Goal: Check status: Check status

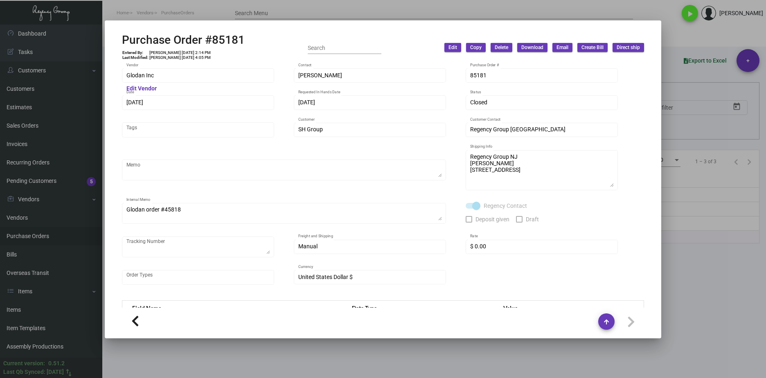
scroll to position [140, 0]
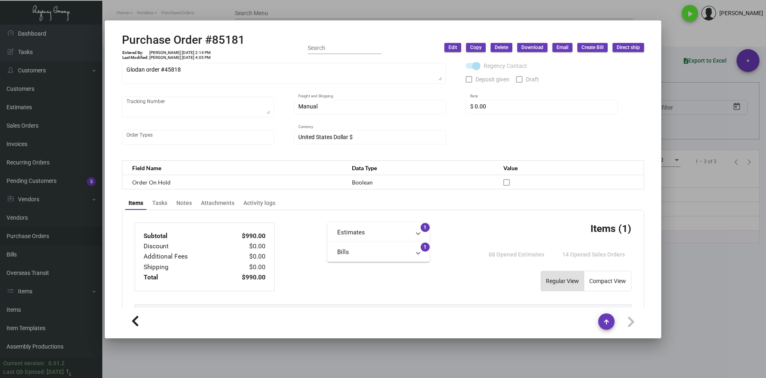
click at [254, 19] on div at bounding box center [383, 189] width 766 height 378
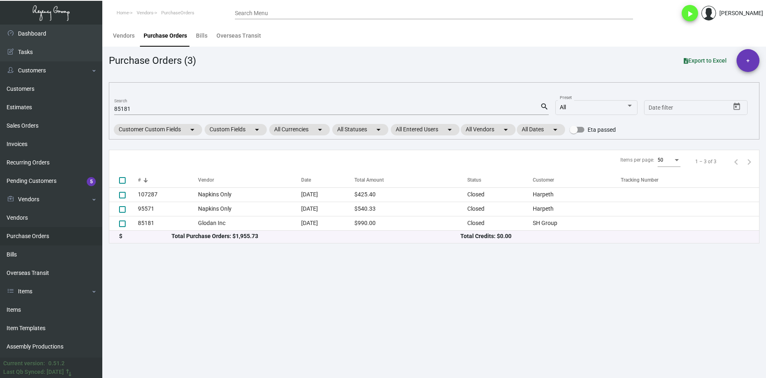
click at [162, 115] on mat-form-field "85181 Search search" at bounding box center [331, 108] width 435 height 25
click at [162, 112] on input "85181" at bounding box center [327, 109] width 426 height 7
paste input "107753"
type input "107753"
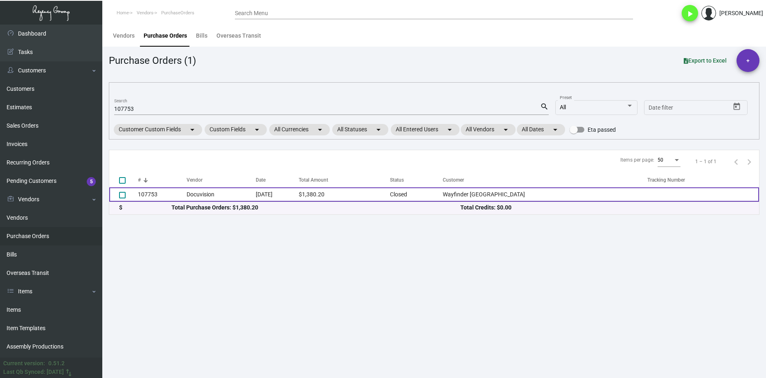
click at [214, 192] on td "Docuvision" at bounding box center [221, 194] width 69 height 14
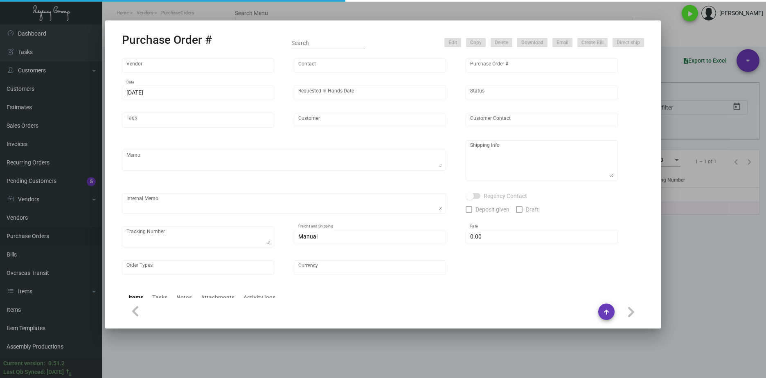
type input "Docuvision"
type input "[PERSON_NAME]"
type input "107753"
type input "[DATE]"
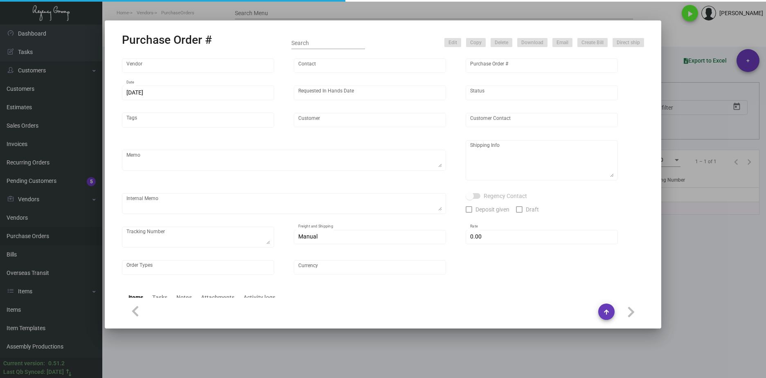
type input "Wayfinder [GEOGRAPHIC_DATA]"
type input "[PERSON_NAME]"
type textarea "RUSH ORDER DELIVERY BY [DATE] // EXPEDITE 500pcs OVERNIGHT, GROUND SHIP REMAINI…"
type textarea "Wayfinder Newport - [PERSON_NAME] [STREET_ADDRESS][PERSON_NAME]"
type textarea "9,800 keyholders - Label provided to vendor to ship to hotel. UPS Ground Cost $…"
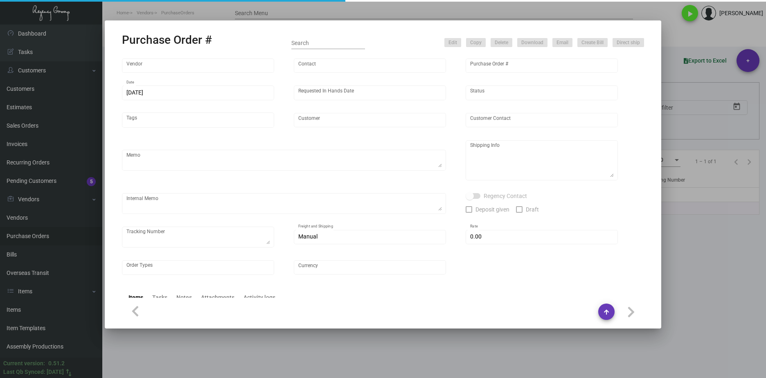
type input "$ 0.00"
type input "United States Dollar $"
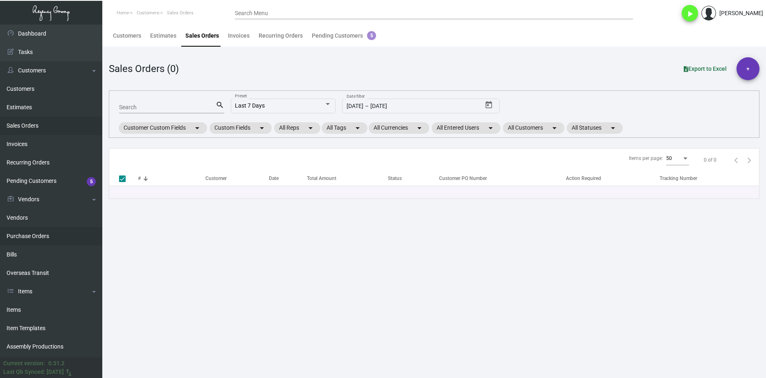
click at [60, 231] on link "Purchase Orders" at bounding box center [51, 236] width 102 height 18
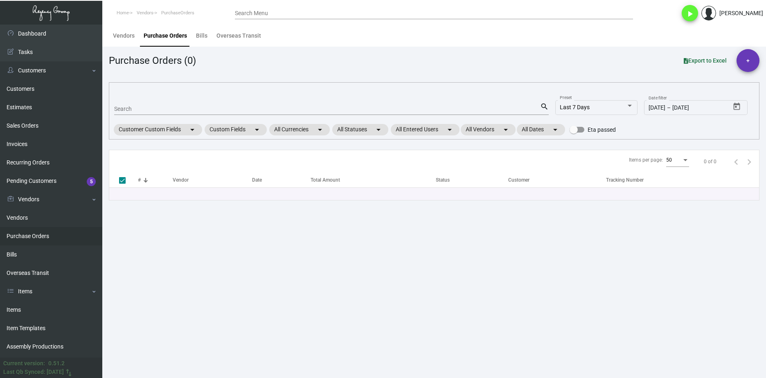
click at [144, 109] on input "Search" at bounding box center [327, 109] width 426 height 7
paste input "107753"
type input "107753"
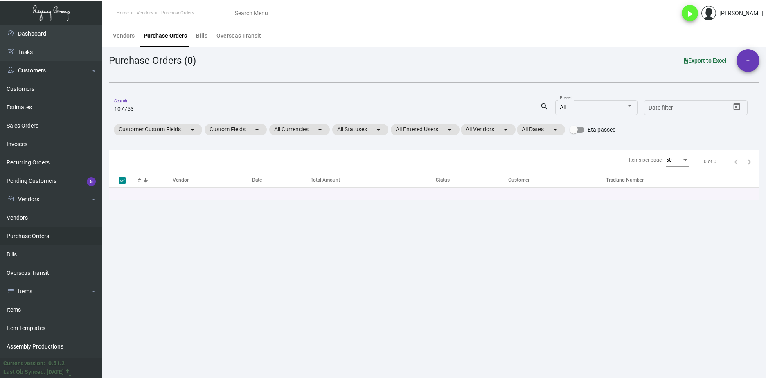
checkbox input "false"
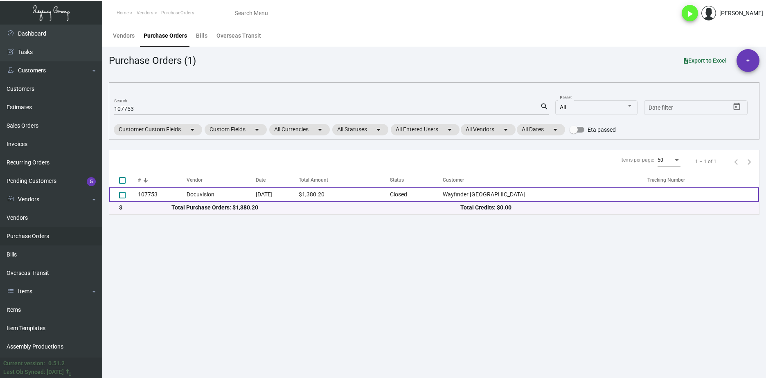
drag, startPoint x: 31, startPoint y: 395, endPoint x: 186, endPoint y: 194, distance: 253.8
click at [186, 194] on td "107753" at bounding box center [162, 194] width 49 height 14
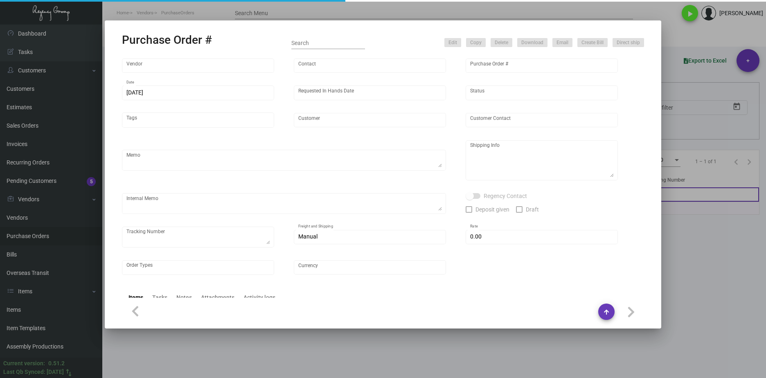
type input "Docuvision"
type input "[PERSON_NAME]"
type input "107753"
type input "[DATE]"
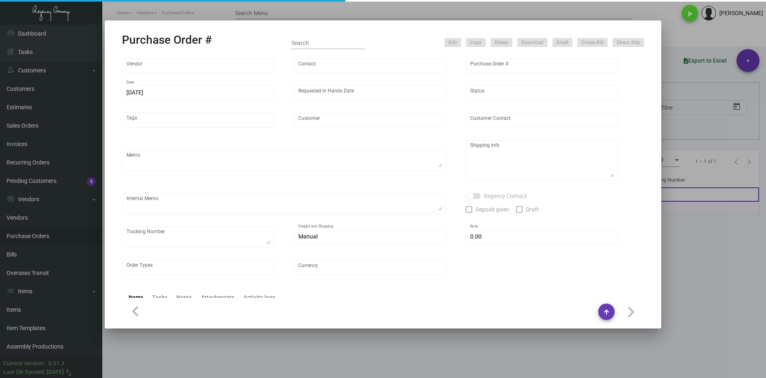
type input "Wayfinder [GEOGRAPHIC_DATA]"
type input "[PERSON_NAME]"
type textarea "RUSH ORDER DELIVERY BY [DATE] // EXPEDITE 500pcs OVERNIGHT, GROUND SHIP REMAINI…"
type textarea "Wayfinder Newport - [PERSON_NAME] [STREET_ADDRESS][PERSON_NAME]"
type textarea "9,800 keyholders - Label provided to vendor to ship to hotel. UPS Ground Cost $…"
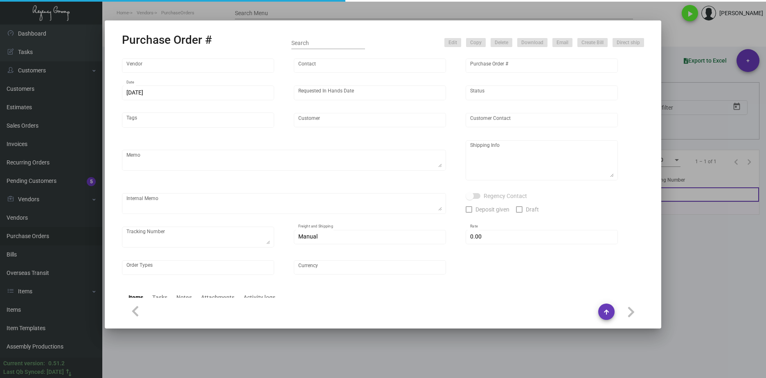
type input "$ 0.00"
type input "United States Dollar $"
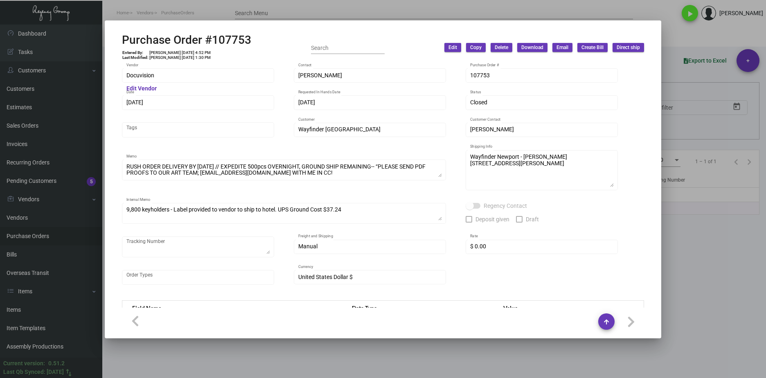
click at [260, 35] on div "Purchase Order #107753 Entered By: Shemika Houston 10/9/24, 4:52 PM Last Modifi…" at bounding box center [383, 47] width 522 height 29
drag, startPoint x: 261, startPoint y: 40, endPoint x: 73, endPoint y: 33, distance: 188.0
click at [73, 33] on div "Purchase Order #107753 Entered By: Shemika Houston 10/9/24, 4:52 PM Last Modifi…" at bounding box center [383, 189] width 766 height 378
copy div "Purchase Order #107753"
click at [197, 55] on td "[PERSON_NAME] [DATE] 1:30 PM" at bounding box center [180, 57] width 62 height 5
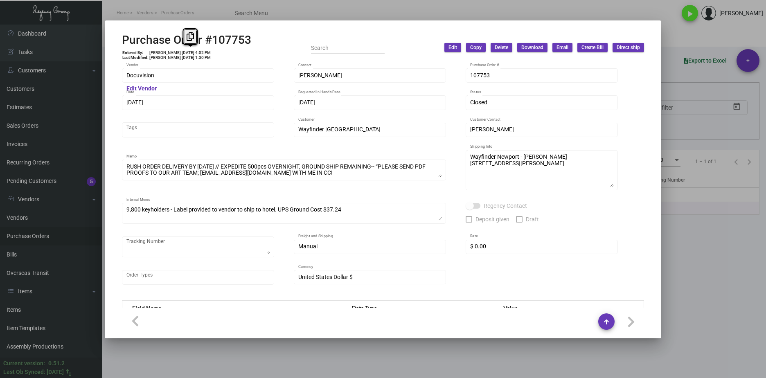
drag, startPoint x: 183, startPoint y: 52, endPoint x: 197, endPoint y: 53, distance: 14.0
click at [197, 53] on td "[PERSON_NAME] [DATE] 4:52 PM" at bounding box center [180, 52] width 62 height 5
copy td "10/9/24"
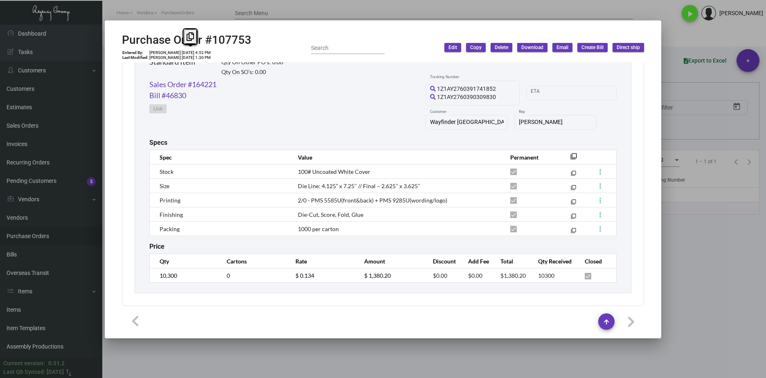
scroll to position [423, 0]
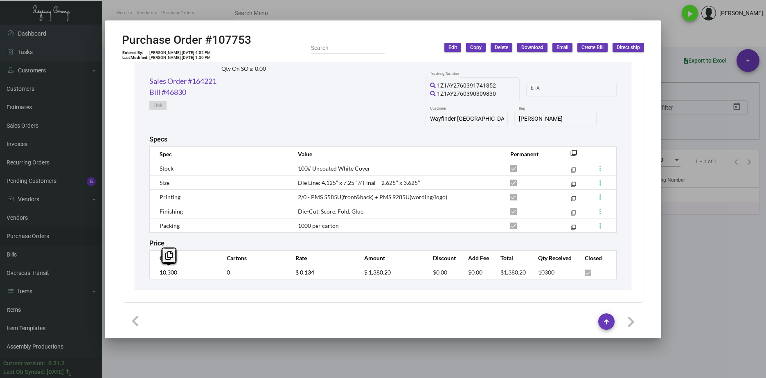
click at [153, 275] on td "10,300" at bounding box center [184, 272] width 69 height 14
click at [288, 273] on td "$ 0.134" at bounding box center [321, 272] width 69 height 14
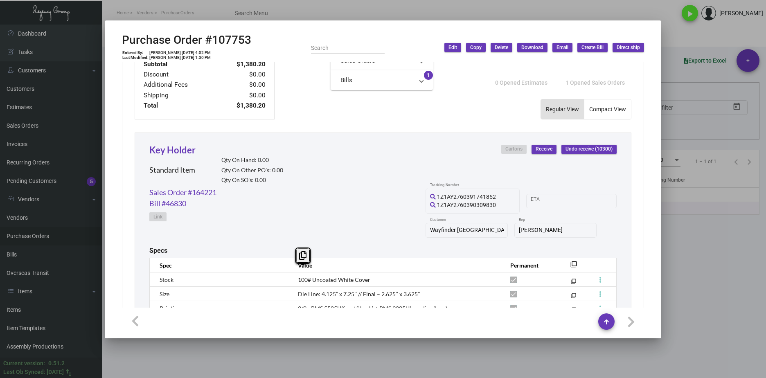
scroll to position [300, 0]
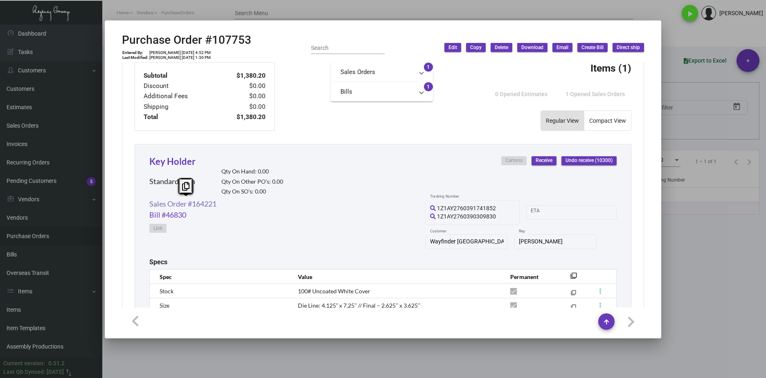
drag, startPoint x: 225, startPoint y: 203, endPoint x: 151, endPoint y: 200, distance: 73.8
click at [151, 200] on div "Sales Order #164221 Bill #46830 Link 1Z1AY2760391741852 1Z1AY2760390309830 1Z1A…" at bounding box center [382, 228] width 467 height 60
copy link "Sales Order #164221"
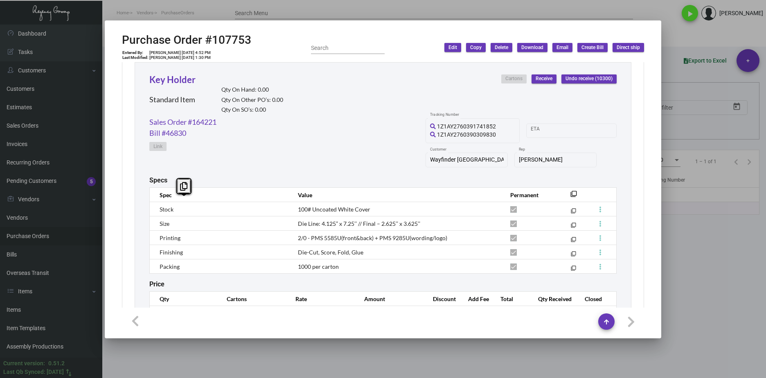
click at [395, 172] on div "Sales Order #164221 Bill #46830 Link 1Z1AY2760391741852 1Z1AY2760390309830 1Z1A…" at bounding box center [382, 147] width 467 height 60
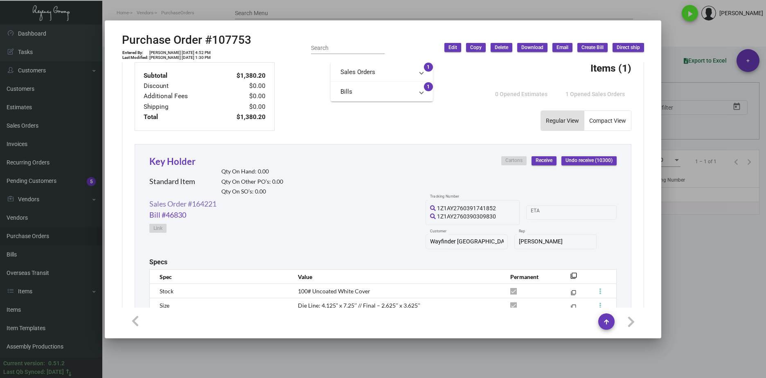
click at [207, 205] on link "Sales Order #164221" at bounding box center [182, 203] width 67 height 11
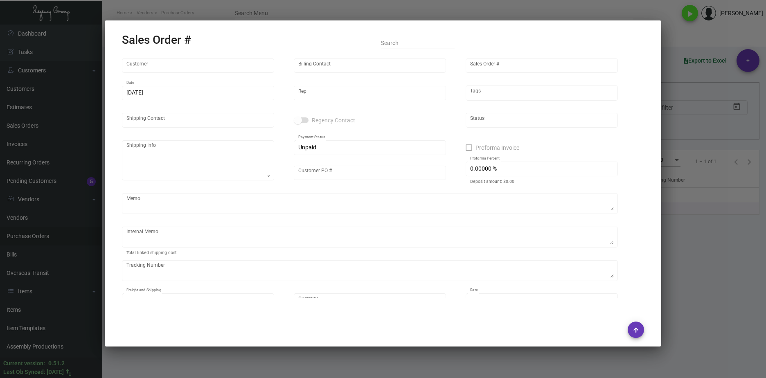
type input "Wayfinder [GEOGRAPHIC_DATA]"
type input "[PERSON_NAME]"
type input "164221"
type input "[DATE]"
type input "[PERSON_NAME]"
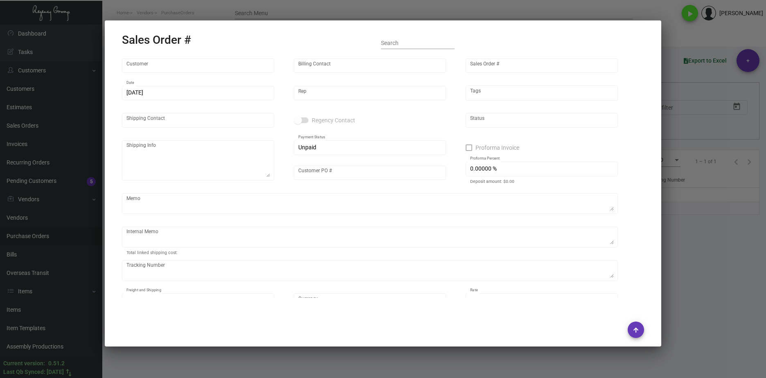
type input "[PERSON_NAME]"
type textarea "Wayfinder Newport - [PERSON_NAME] [STREET_ADDRESS][PERSON_NAME]"
type input "[PERSON_NAME]"
checkbox input "true"
type input "50.00000 %"
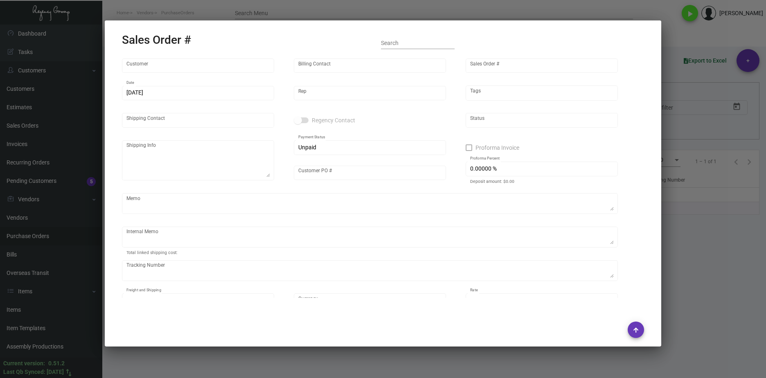
type textarea "[DATE] - WIRE down-payment rec'd $1,870.00 [DATE] - charge overnight shipping f…"
type input "United States Dollar $"
type input "$ 124.98"
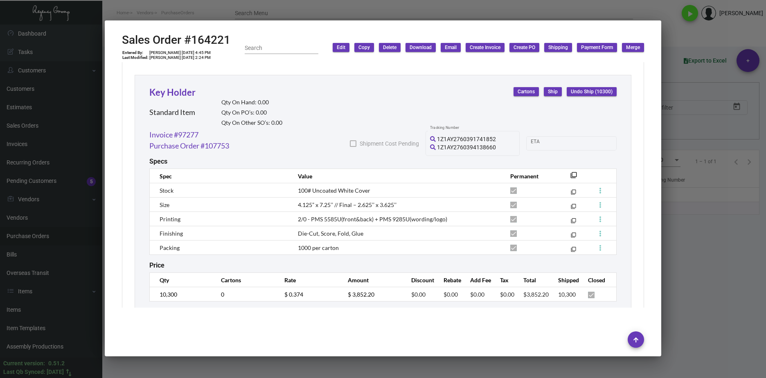
scroll to position [455, 0]
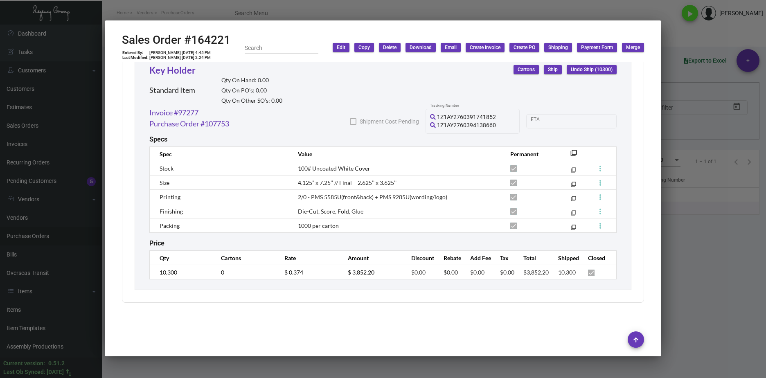
click at [259, 272] on tr "10,300 0 $ 0.374 $ 3,852.20 $0.00 $0.00 $0.00 $0.00 $3,852.20 10,300" at bounding box center [383, 272] width 467 height 14
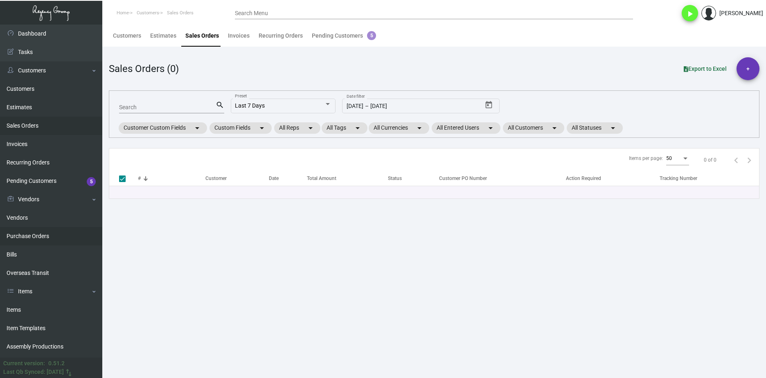
click at [60, 232] on link "Purchase Orders" at bounding box center [51, 236] width 102 height 18
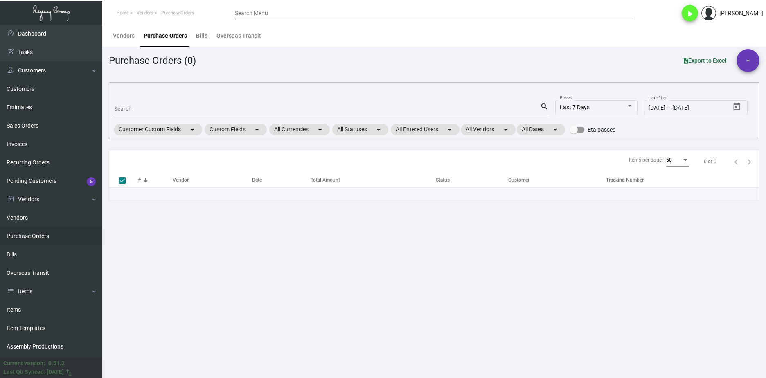
click at [178, 118] on mat-form-field "Search search" at bounding box center [331, 108] width 435 height 25
click at [178, 111] on input "Search" at bounding box center [327, 109] width 426 height 7
paste input "105910"
type input "105910"
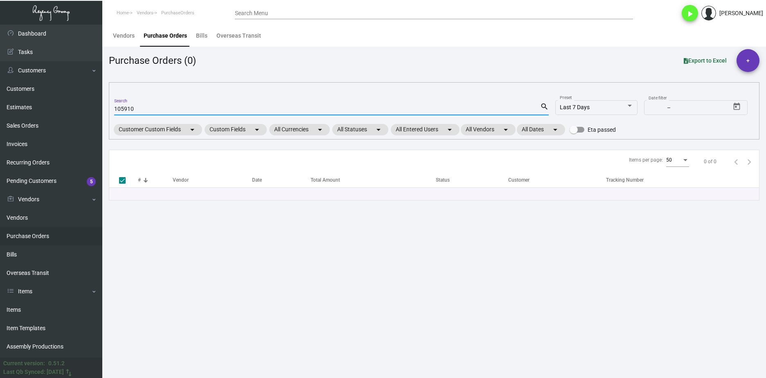
checkbox input "false"
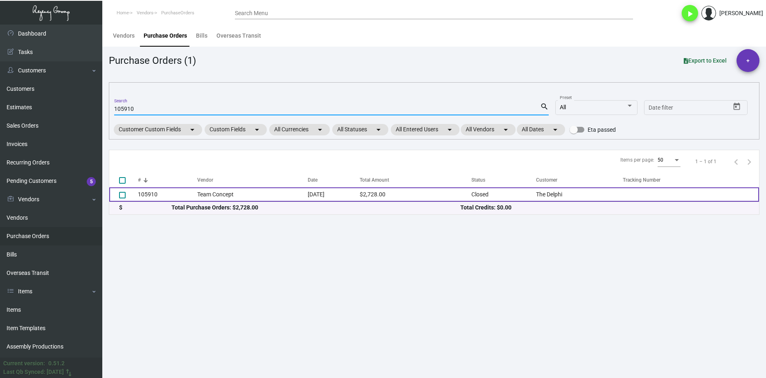
click at [167, 198] on td "105910" at bounding box center [167, 194] width 59 height 14
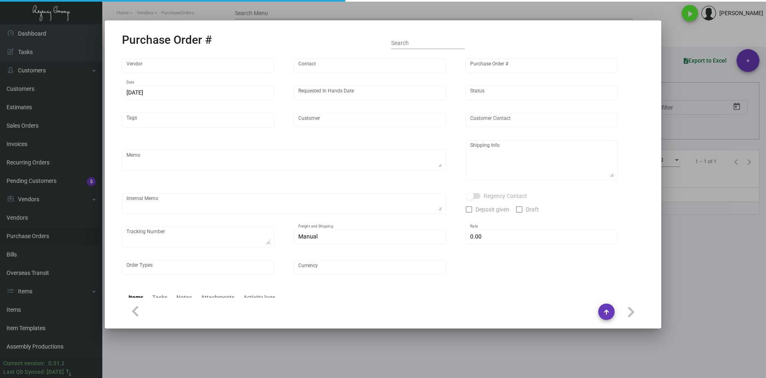
type input "Team Concept"
type input "Branden Harris"
type input "105910"
type input "6/17/2024"
type input "7/12/2024"
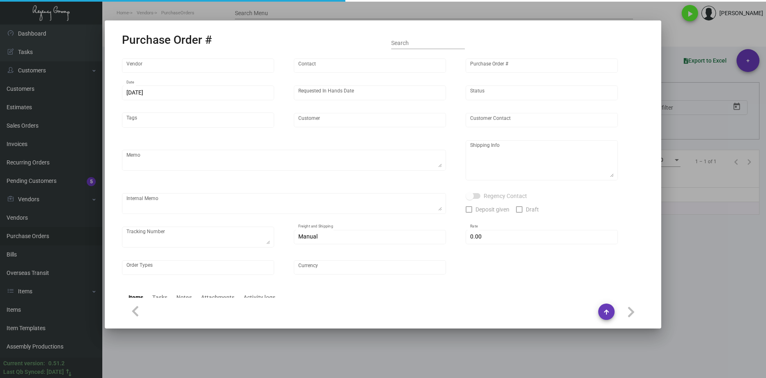
type input "The Delphi"
type input "Brian Bemben"
type textarea "Quote# 15960 / Please reach out to SH for UPS labels."
type textarea "Delphi - Brian Bemben 550 South Flower Street Los Angeles, CA, 90071 US"
type input "$ 0.00"
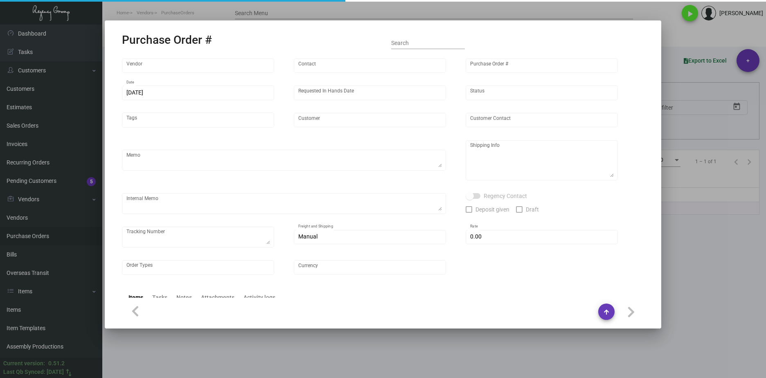
type input "United States Dollar $"
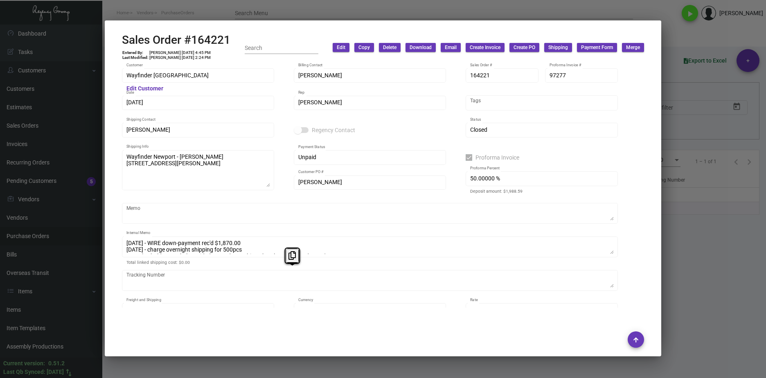
scroll to position [6, 0]
